Goal: Information Seeking & Learning: Learn about a topic

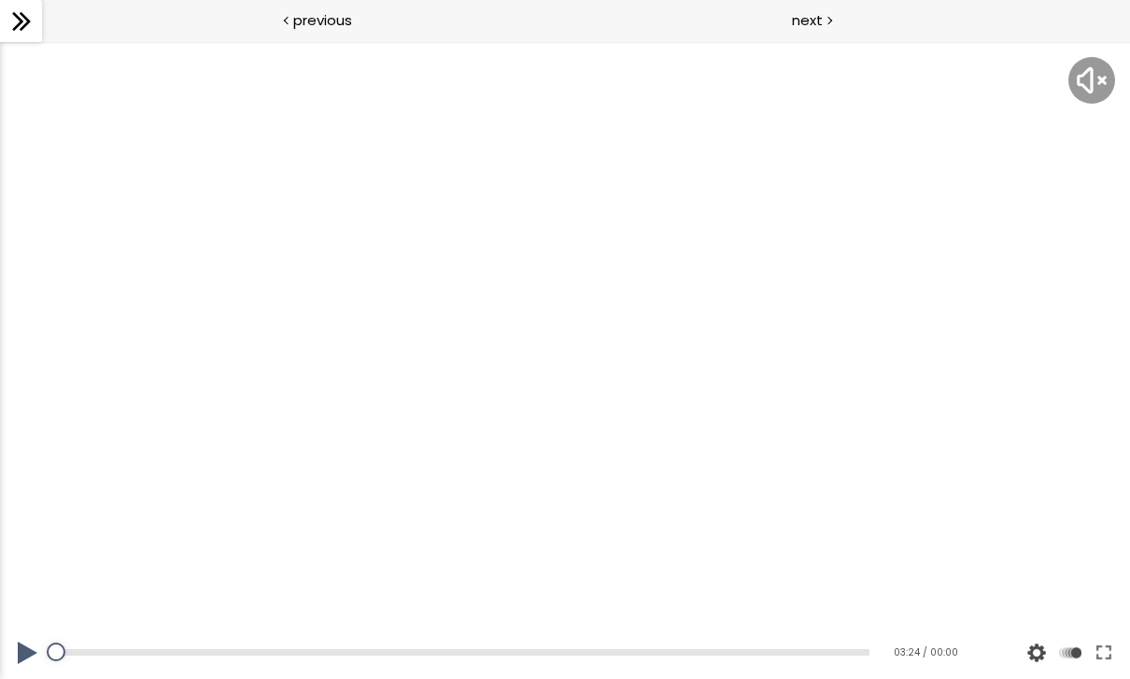
click at [1063, 535] on div at bounding box center [565, 360] width 1130 height 636
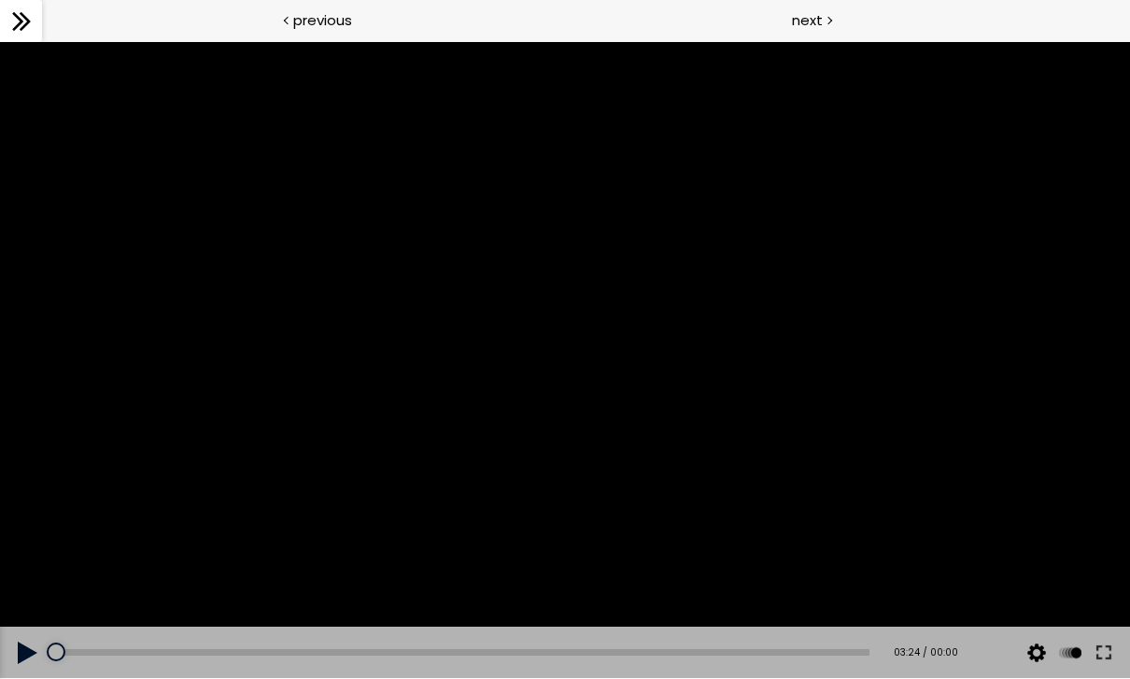
click at [1099, 649] on button at bounding box center [1104, 652] width 34 height 52
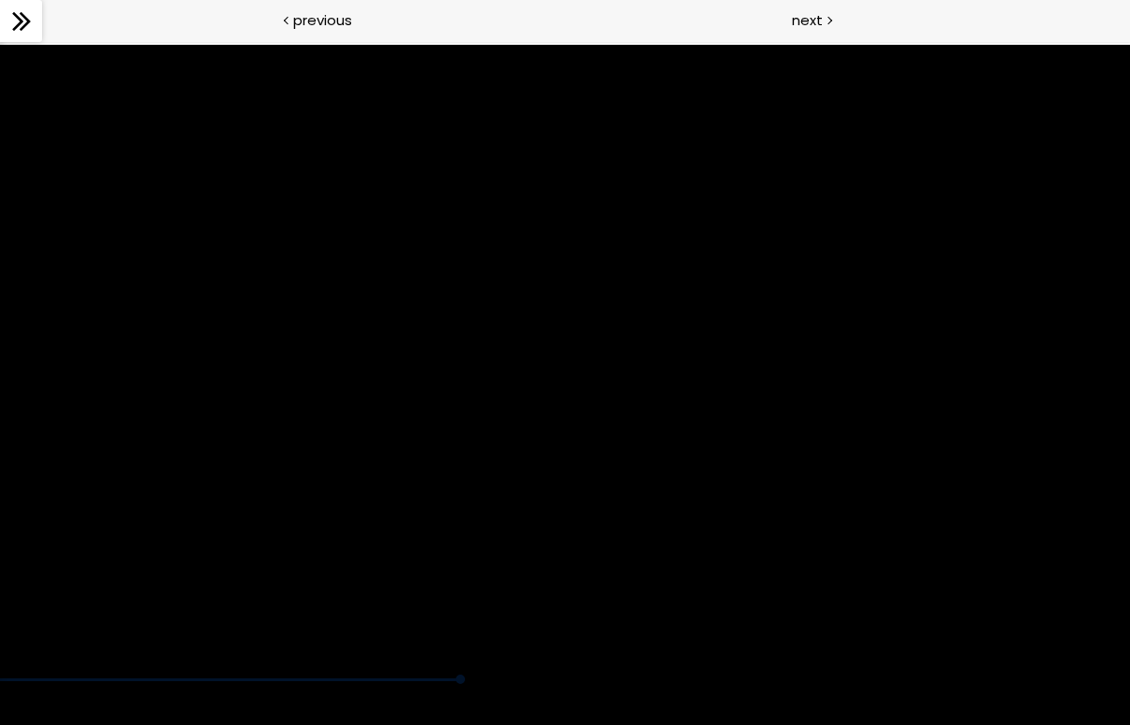
click at [273, 631] on div at bounding box center [565, 363] width 1130 height 636
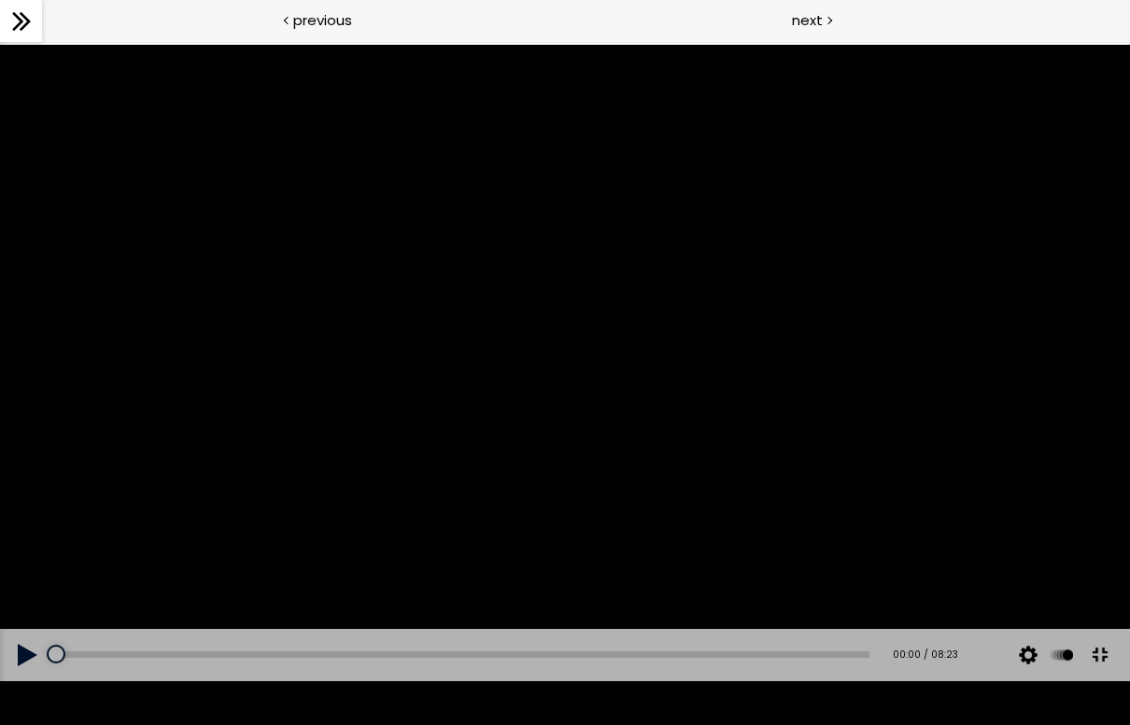
click at [33, 678] on button at bounding box center [28, 655] width 56 height 52
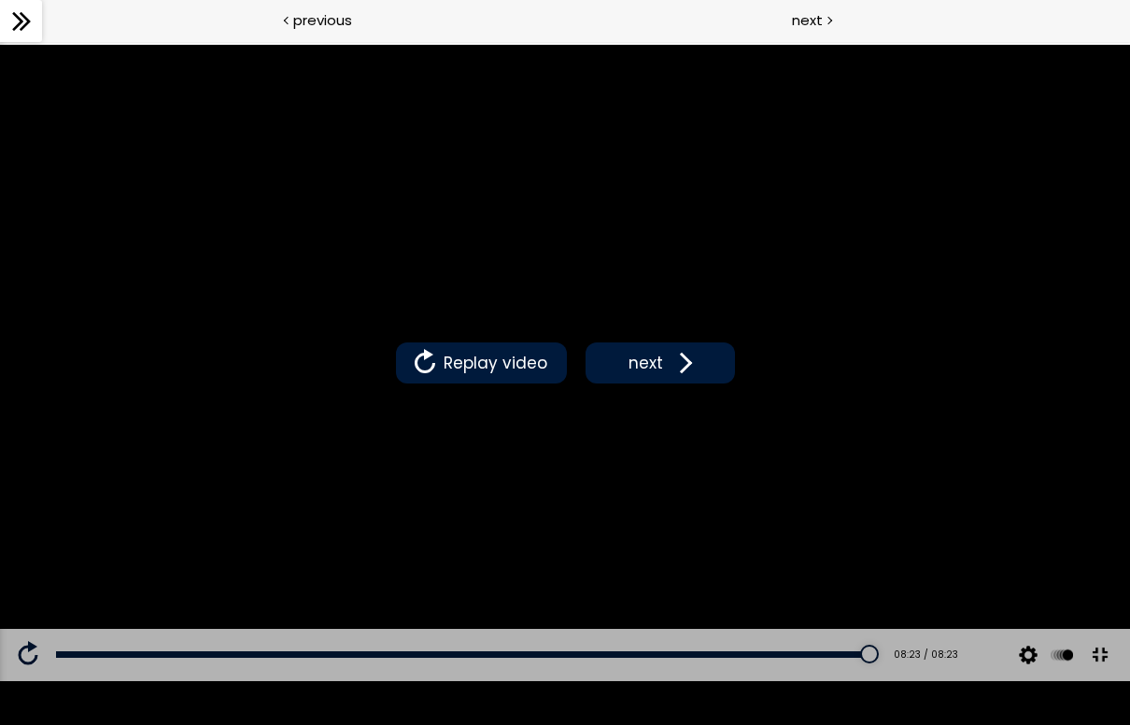
click at [670, 358] on span at bounding box center [682, 363] width 28 height 28
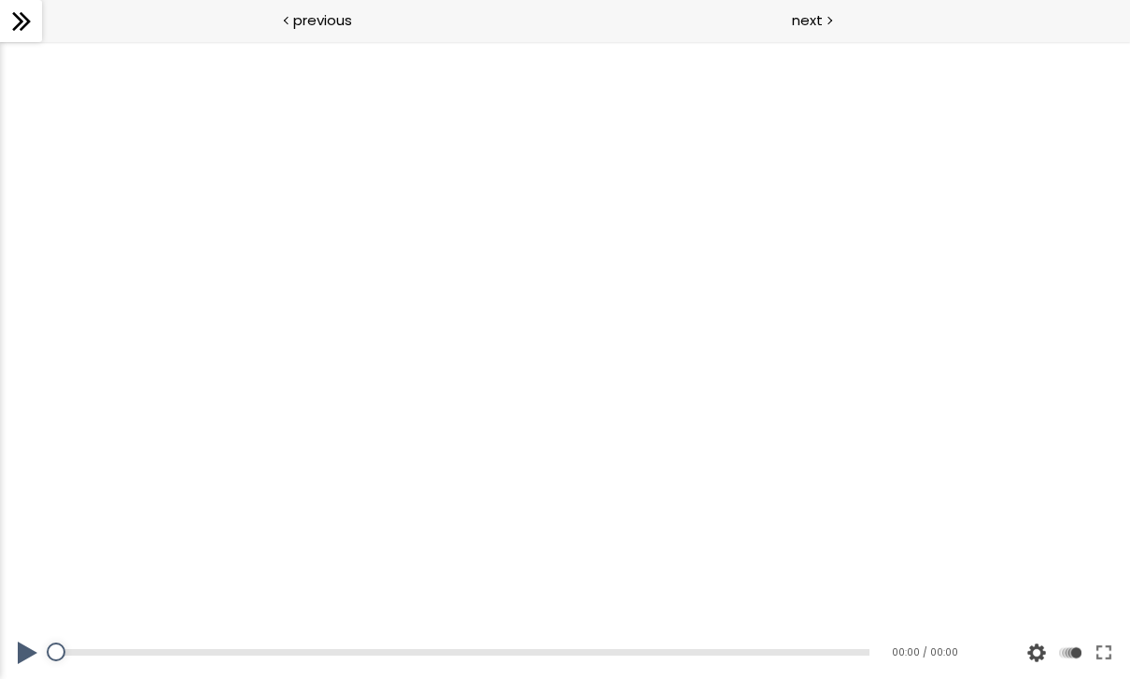
click at [1105, 661] on button at bounding box center [1104, 652] width 34 height 52
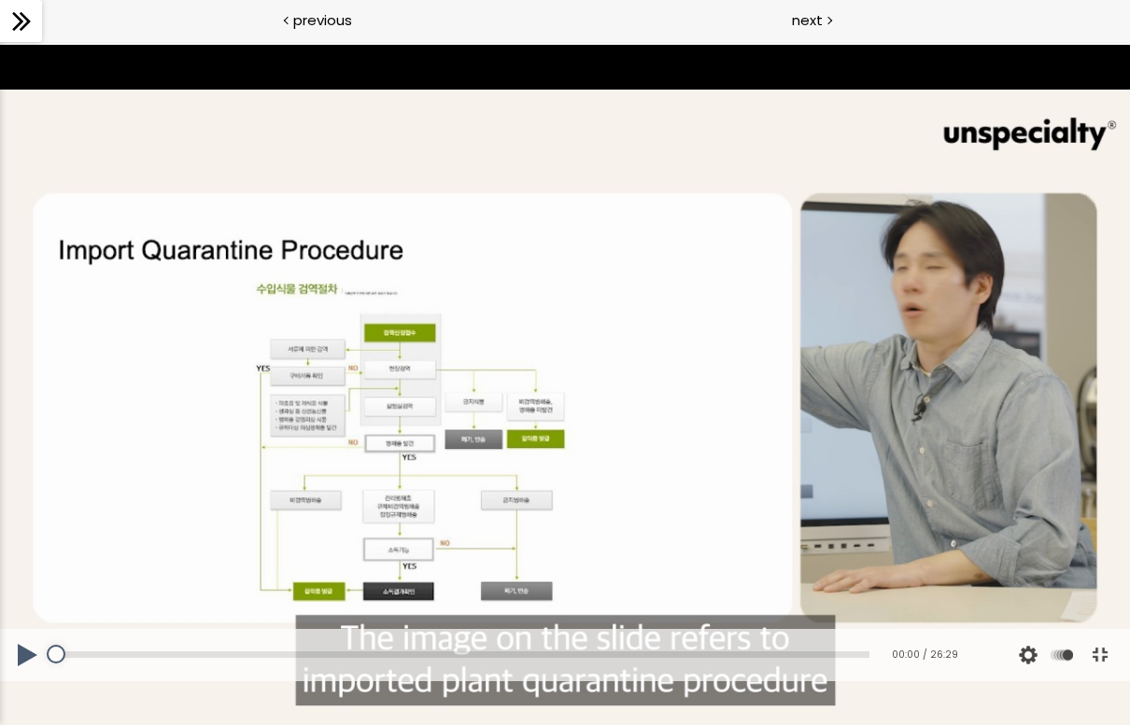
click at [19, 678] on button at bounding box center [28, 655] width 56 height 52
